Goal: Task Accomplishment & Management: Complete application form

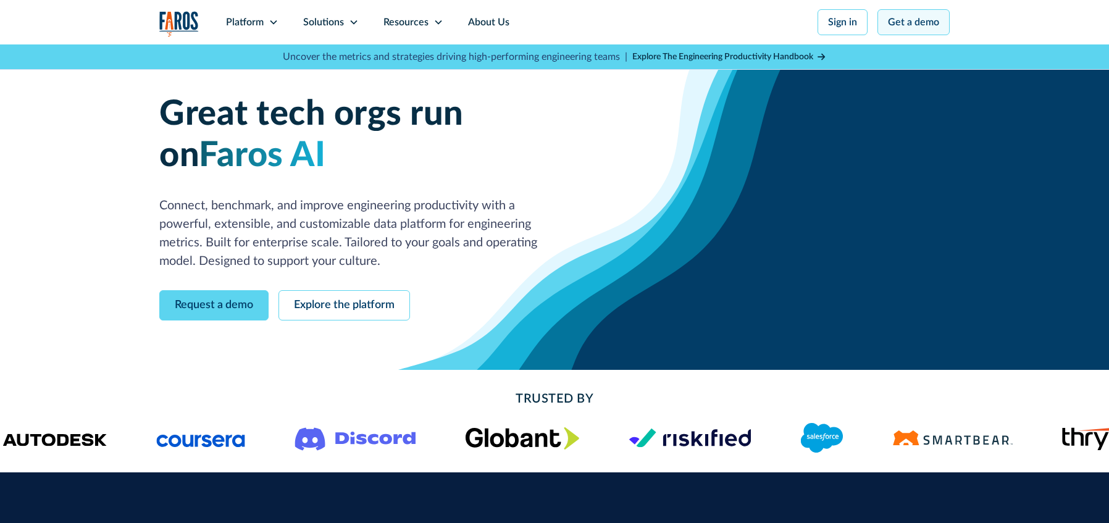
click at [934, 19] on link "Get a demo" at bounding box center [914, 22] width 72 height 26
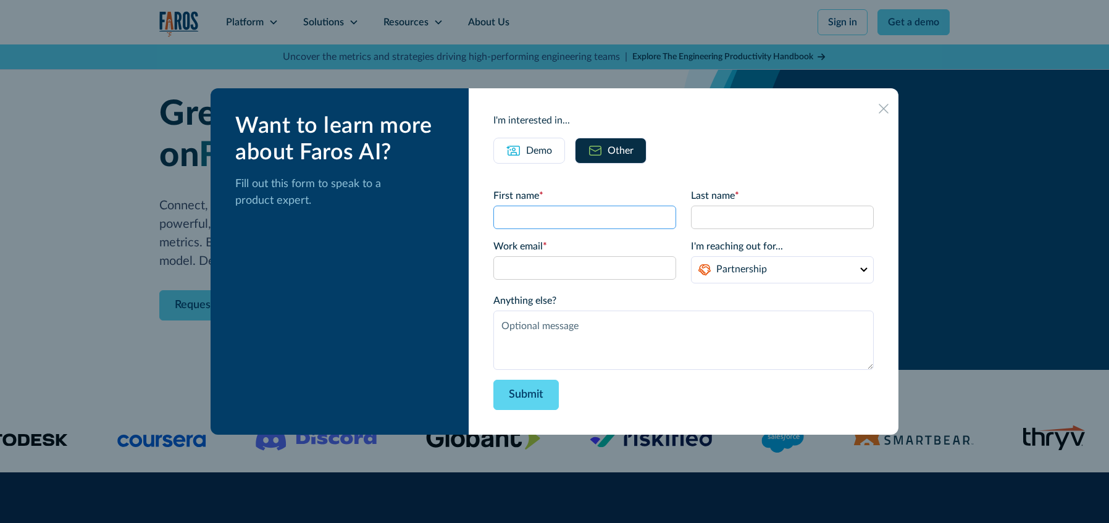
click at [590, 216] on input "First name *" at bounding box center [584, 217] width 183 height 23
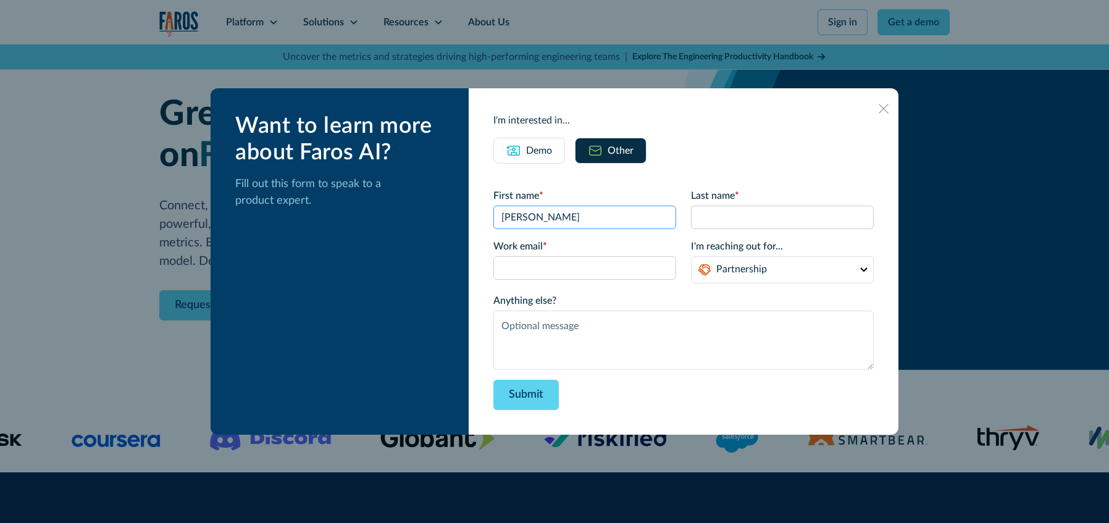
type input "[PERSON_NAME]"
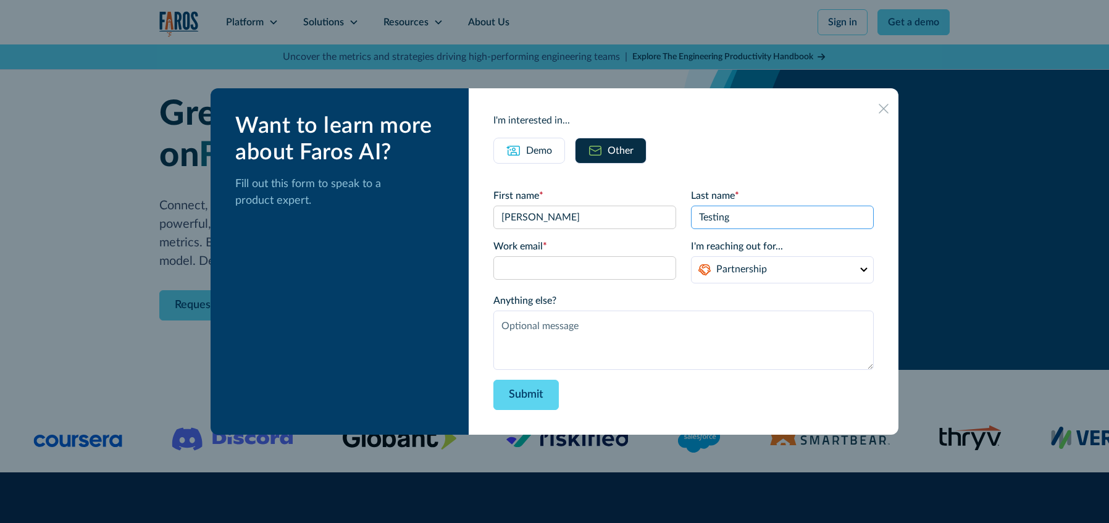
type input "Testing"
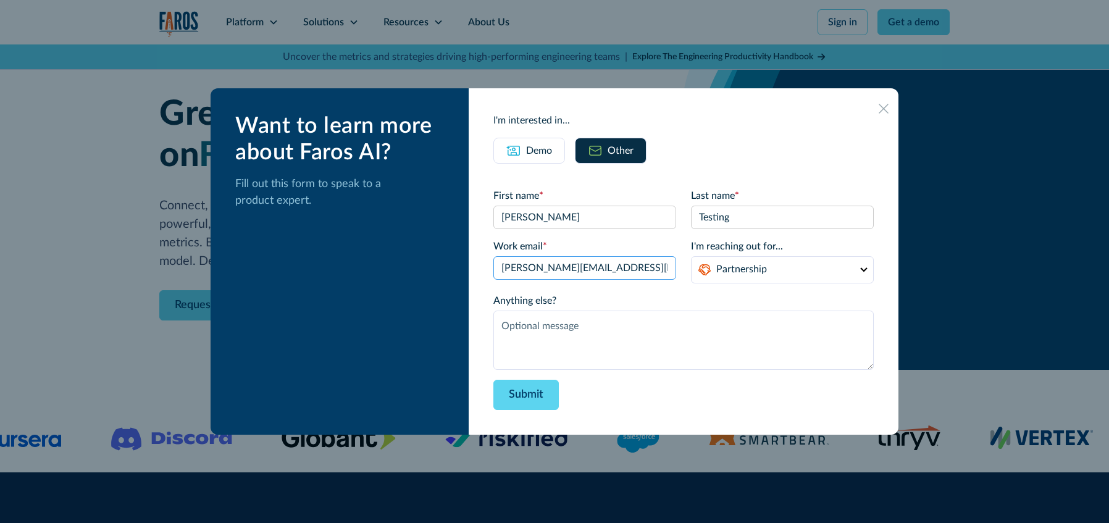
type input "[PERSON_NAME][EMAIL_ADDRESS][DOMAIN_NAME]"
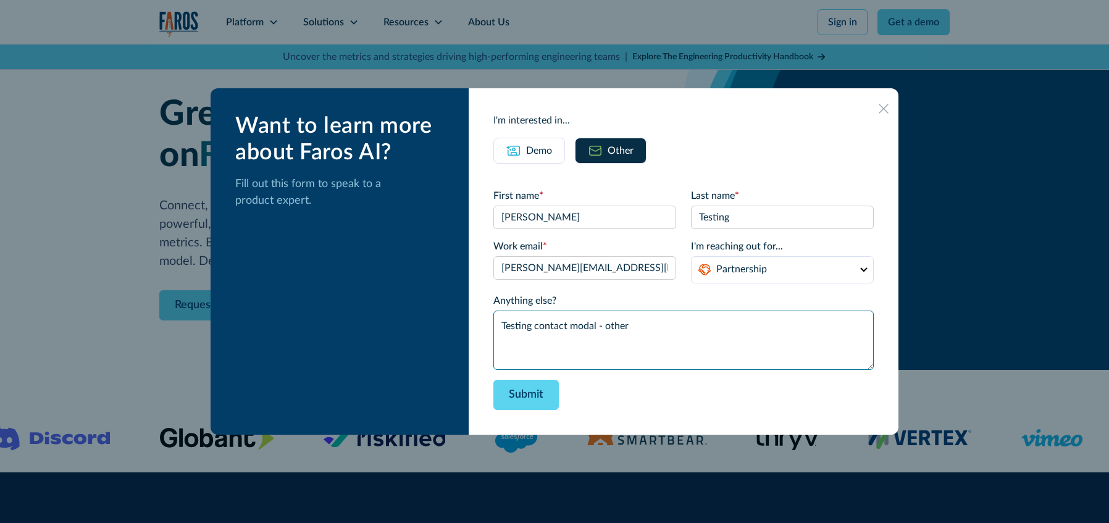
type textarea "Testing contact modal - other"
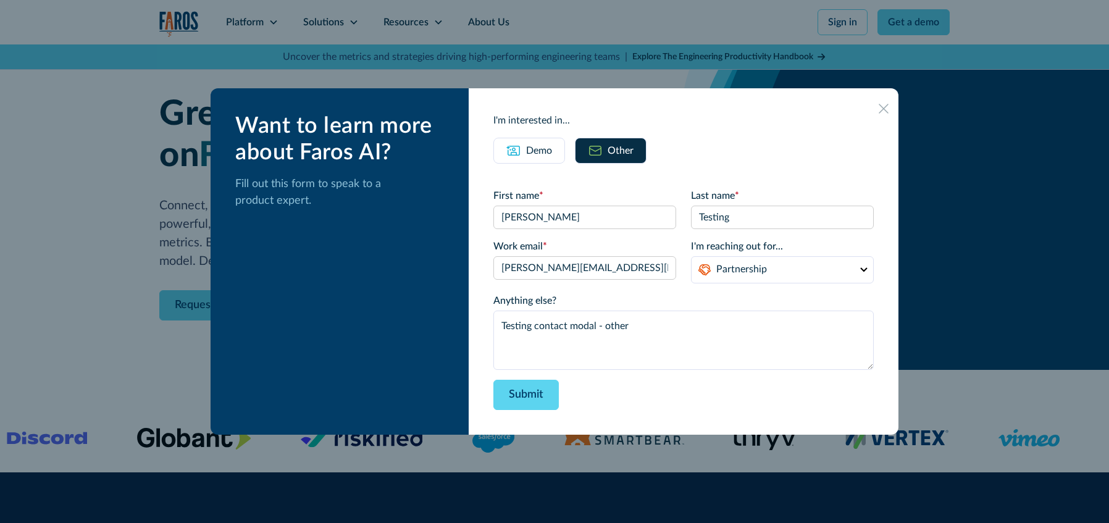
click at [468, 198] on div "Want to learn more about Faros AI? Fill out this form to speak to a product exp…" at bounding box center [340, 261] width 258 height 346
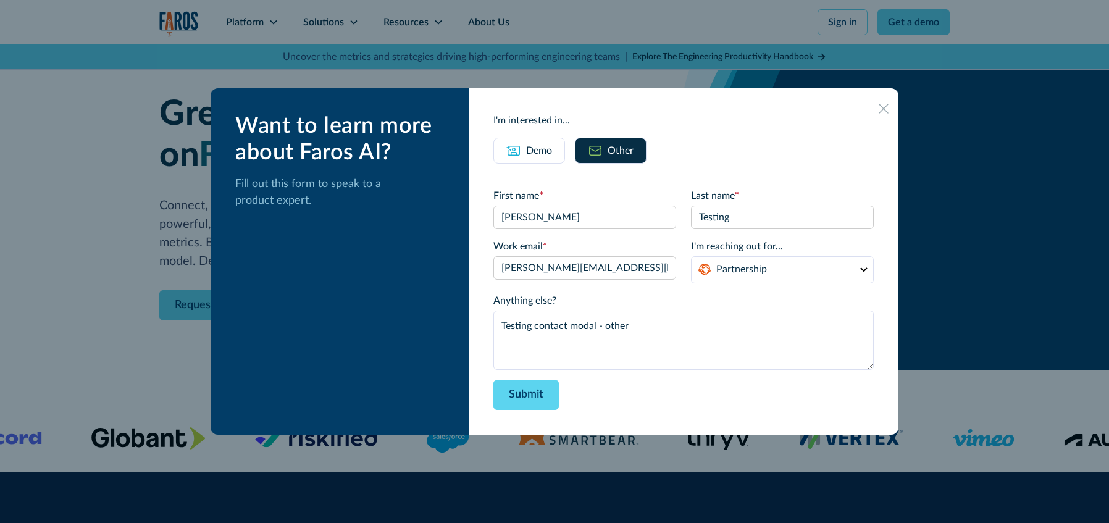
click at [635, 396] on div "Submit" at bounding box center [683, 395] width 380 height 30
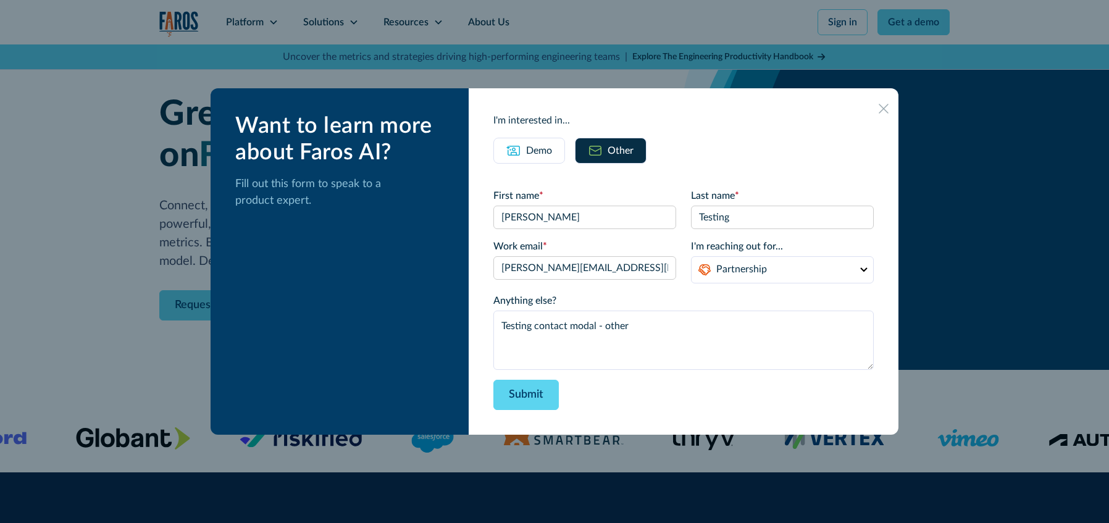
click at [665, 401] on div "Submit" at bounding box center [683, 395] width 380 height 30
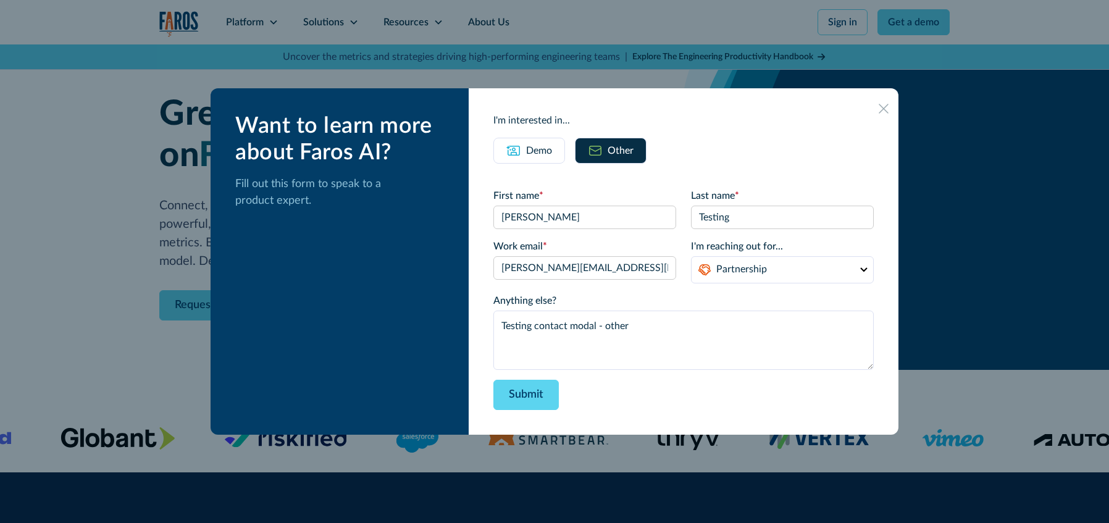
click at [710, 409] on div "Submit" at bounding box center [683, 395] width 380 height 30
click at [716, 406] on div "Submit" at bounding box center [683, 395] width 380 height 30
click at [721, 405] on div "Submit" at bounding box center [683, 395] width 380 height 30
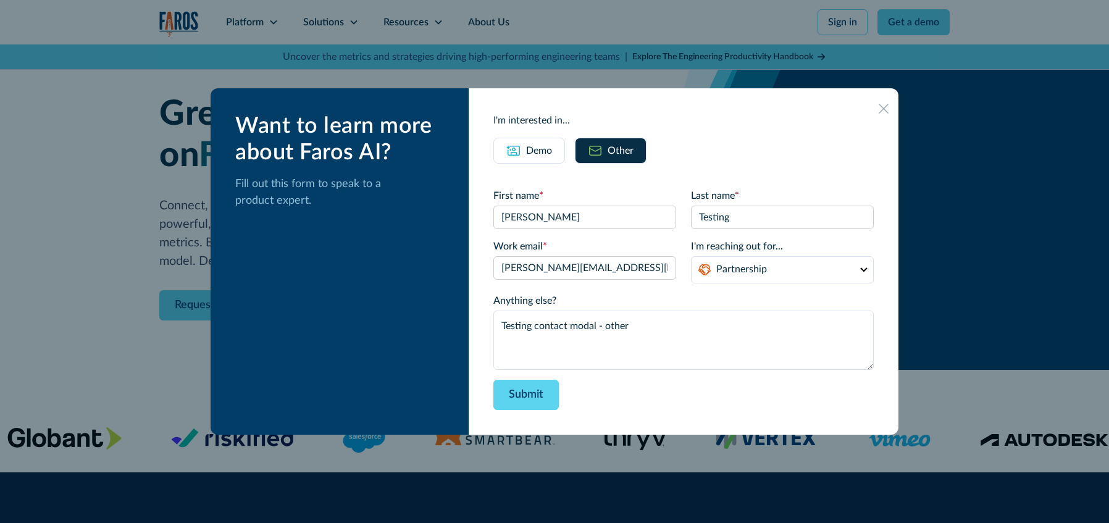
click at [406, 311] on div "Want to learn more about Faros AI? Fill out this form to speak to a product exp…" at bounding box center [340, 261] width 258 height 346
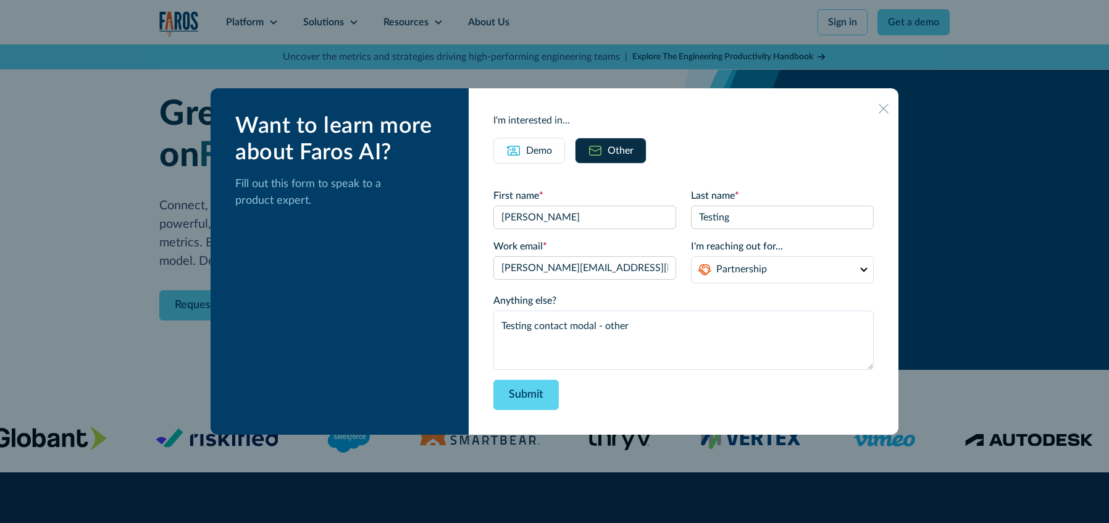
click at [540, 149] on div "Demo" at bounding box center [539, 150] width 26 height 15
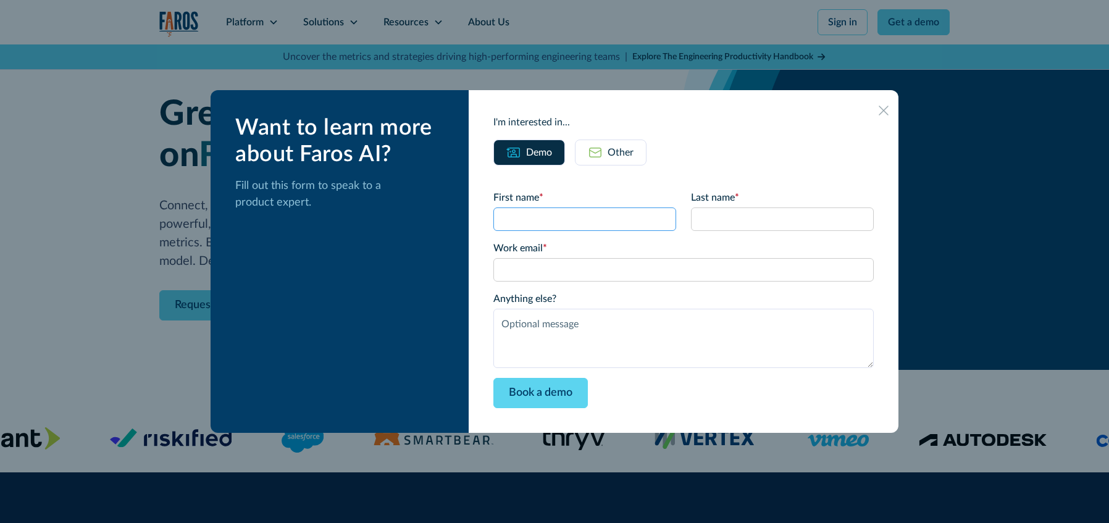
click at [560, 224] on input "First name *" at bounding box center [584, 219] width 183 height 23
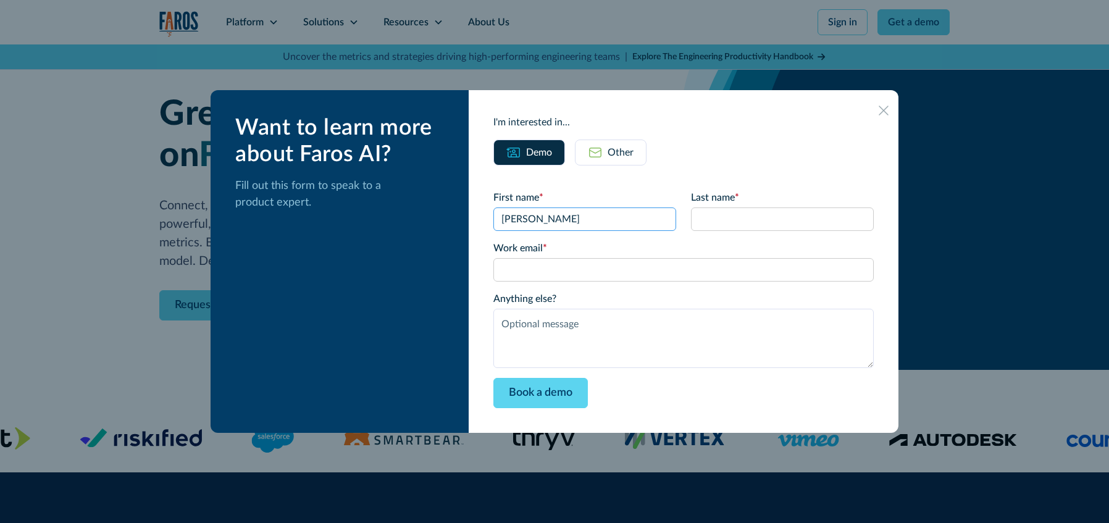
type input "[PERSON_NAME]"
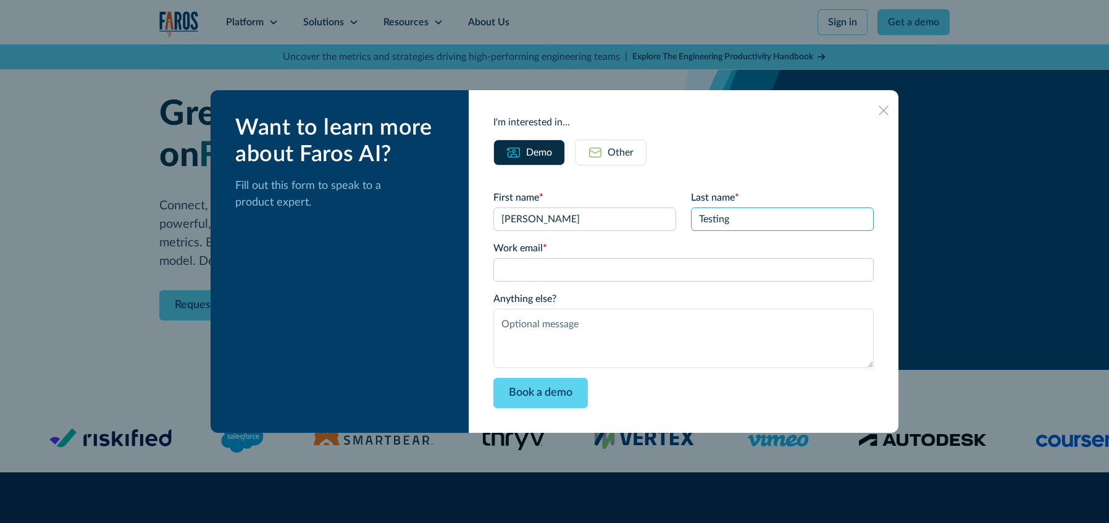
type input "Testing"
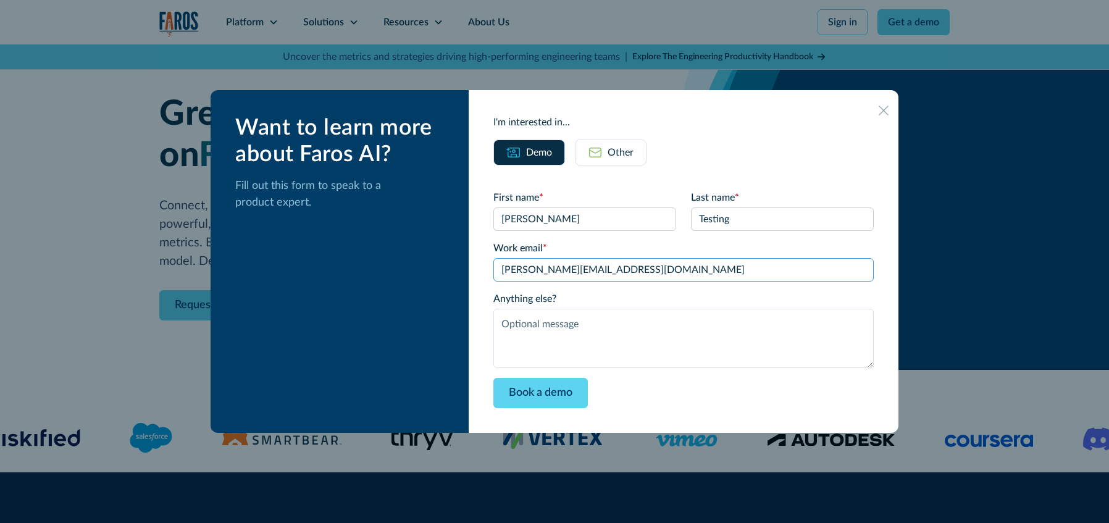
type input "[PERSON_NAME][EMAIL_ADDRESS][DOMAIN_NAME]"
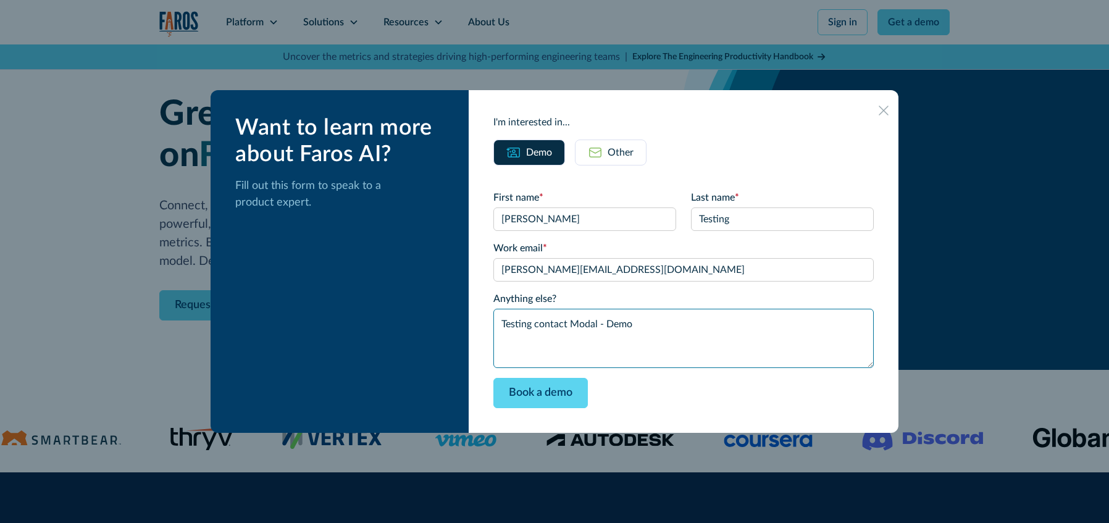
type textarea "Testing contact Modal - Demo"
click at [469, 151] on div "Want to learn more about Faros AI? Fill out this form to speak to a product exp…" at bounding box center [340, 261] width 258 height 343
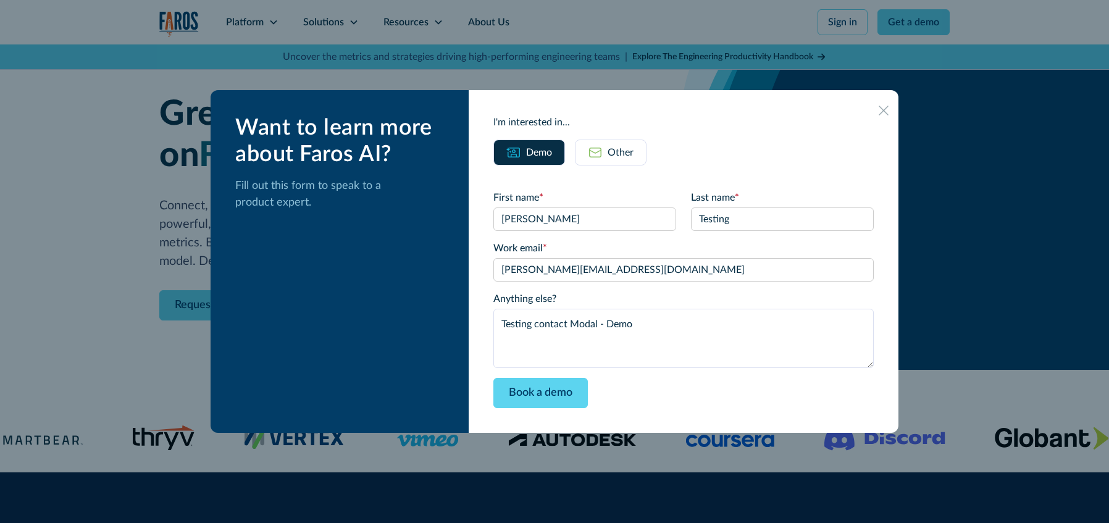
click at [730, 403] on div "Book a demo" at bounding box center [683, 393] width 380 height 30
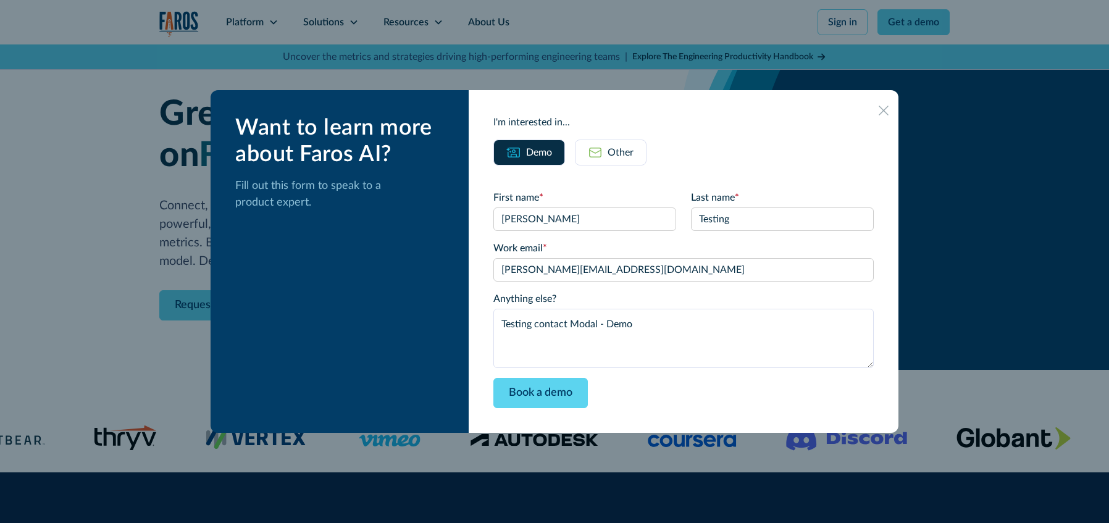
click at [879, 111] on icon at bounding box center [884, 110] width 10 height 9
